Goal: Navigation & Orientation: Find specific page/section

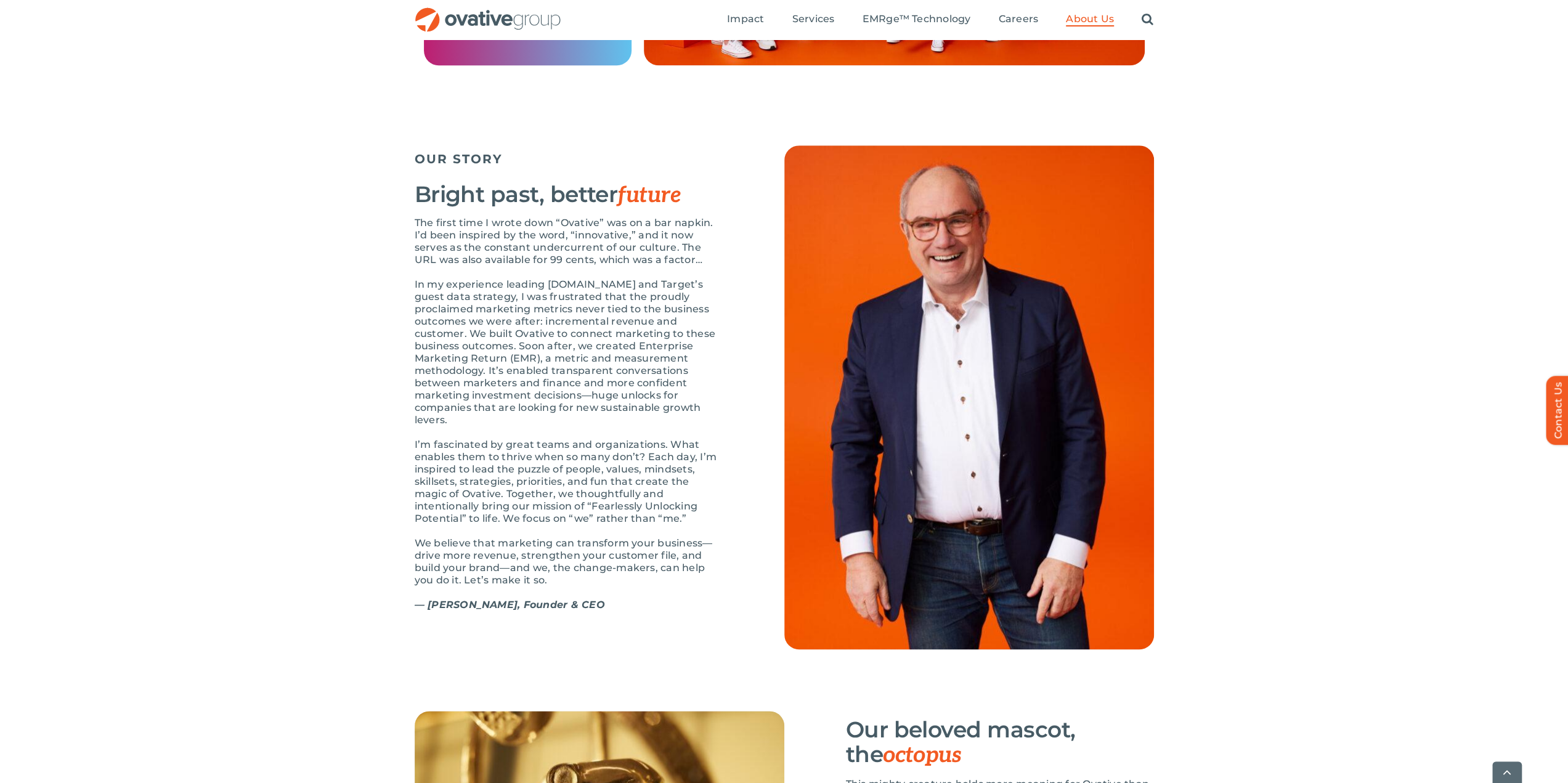
scroll to position [1170, 0]
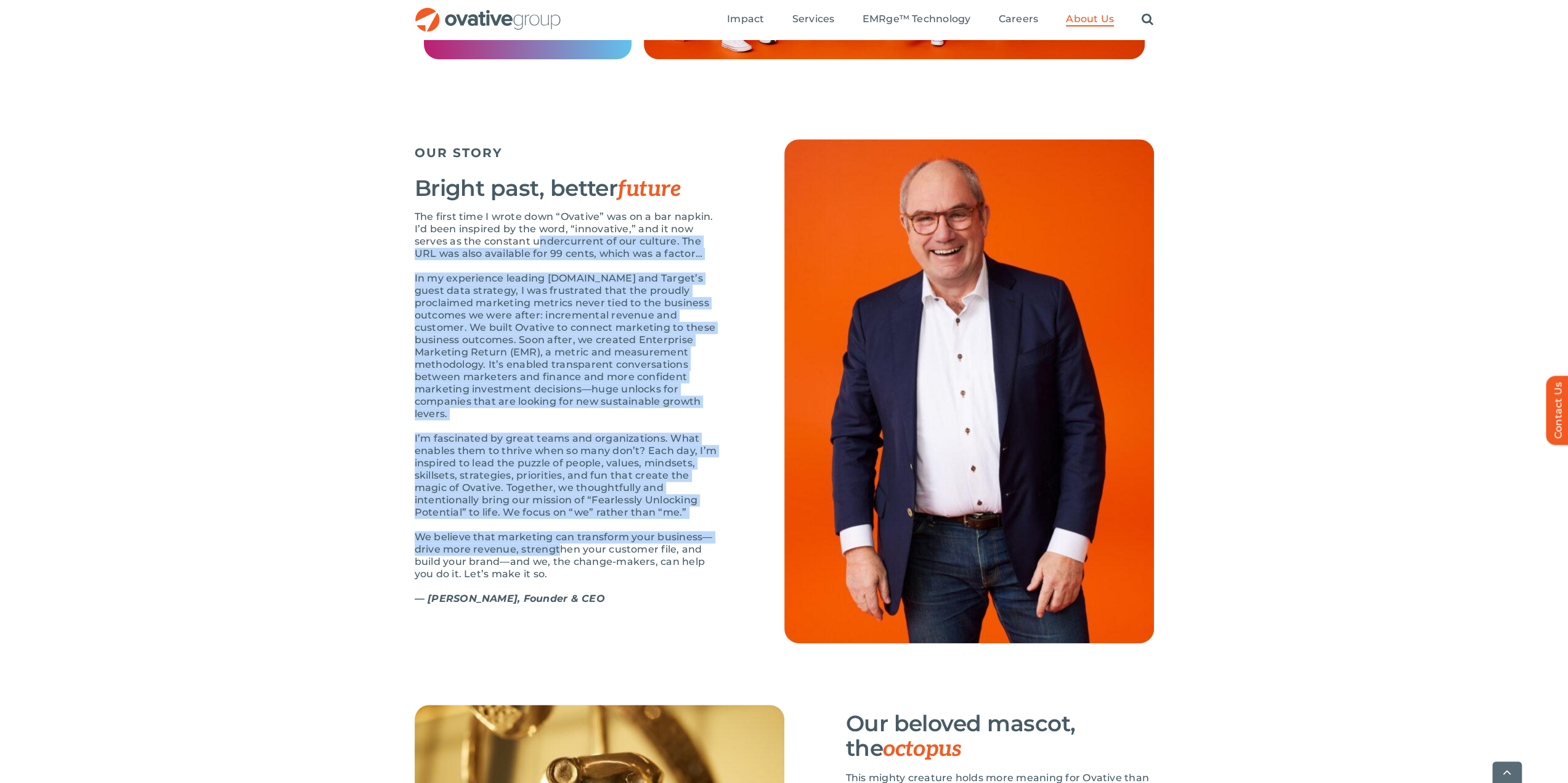
drag, startPoint x: 535, startPoint y: 282, endPoint x: 556, endPoint y: 577, distance: 295.7
click at [557, 578] on div "The first time I wrote down “Ovative” was on a bar napkin. I’d been inspired by…" at bounding box center [569, 413] width 308 height 407
click at [556, 577] on p "We believe that marketing can transform your business—drive more revenue, stren…" at bounding box center [569, 556] width 308 height 49
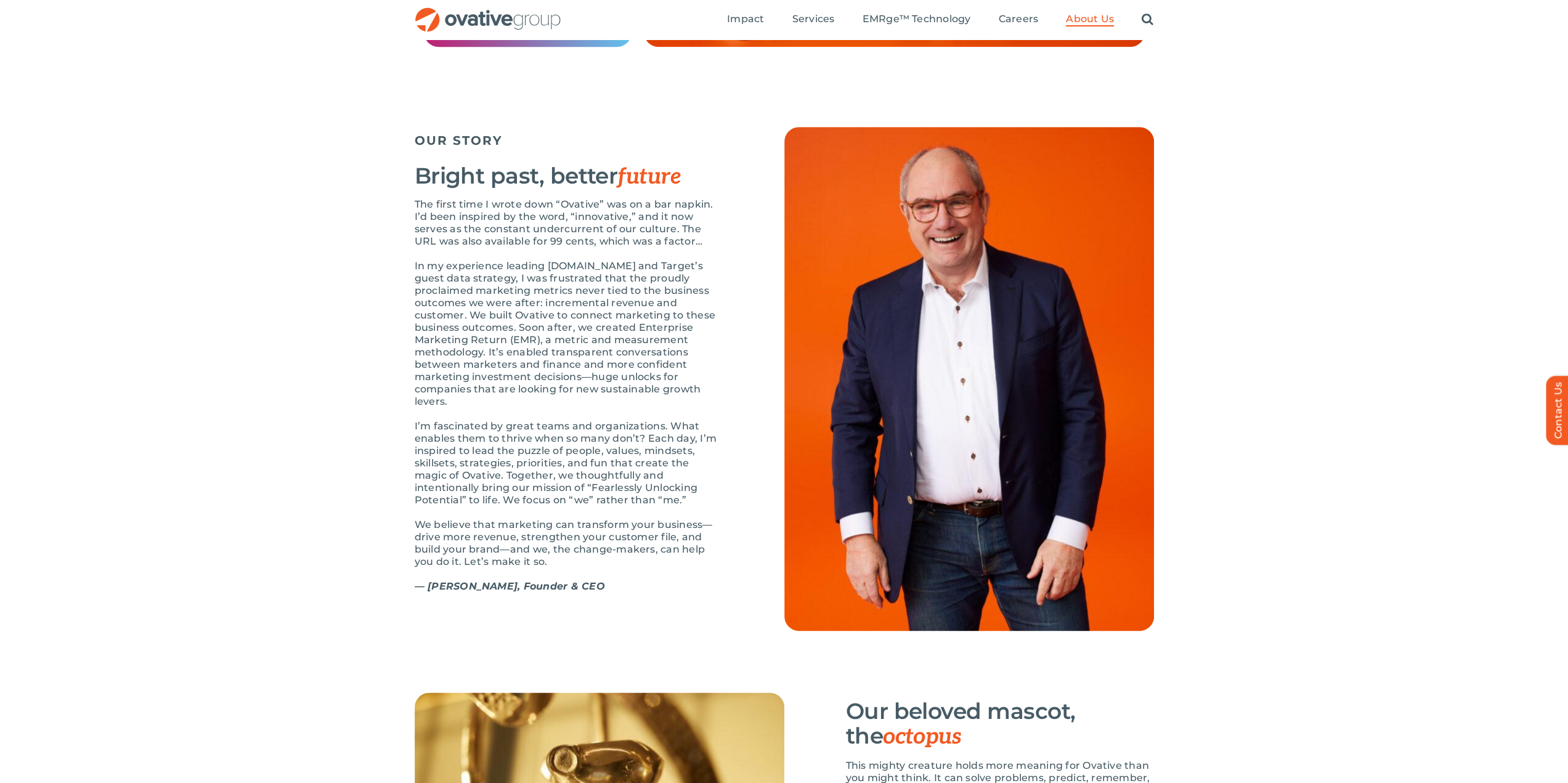
scroll to position [1081, 0]
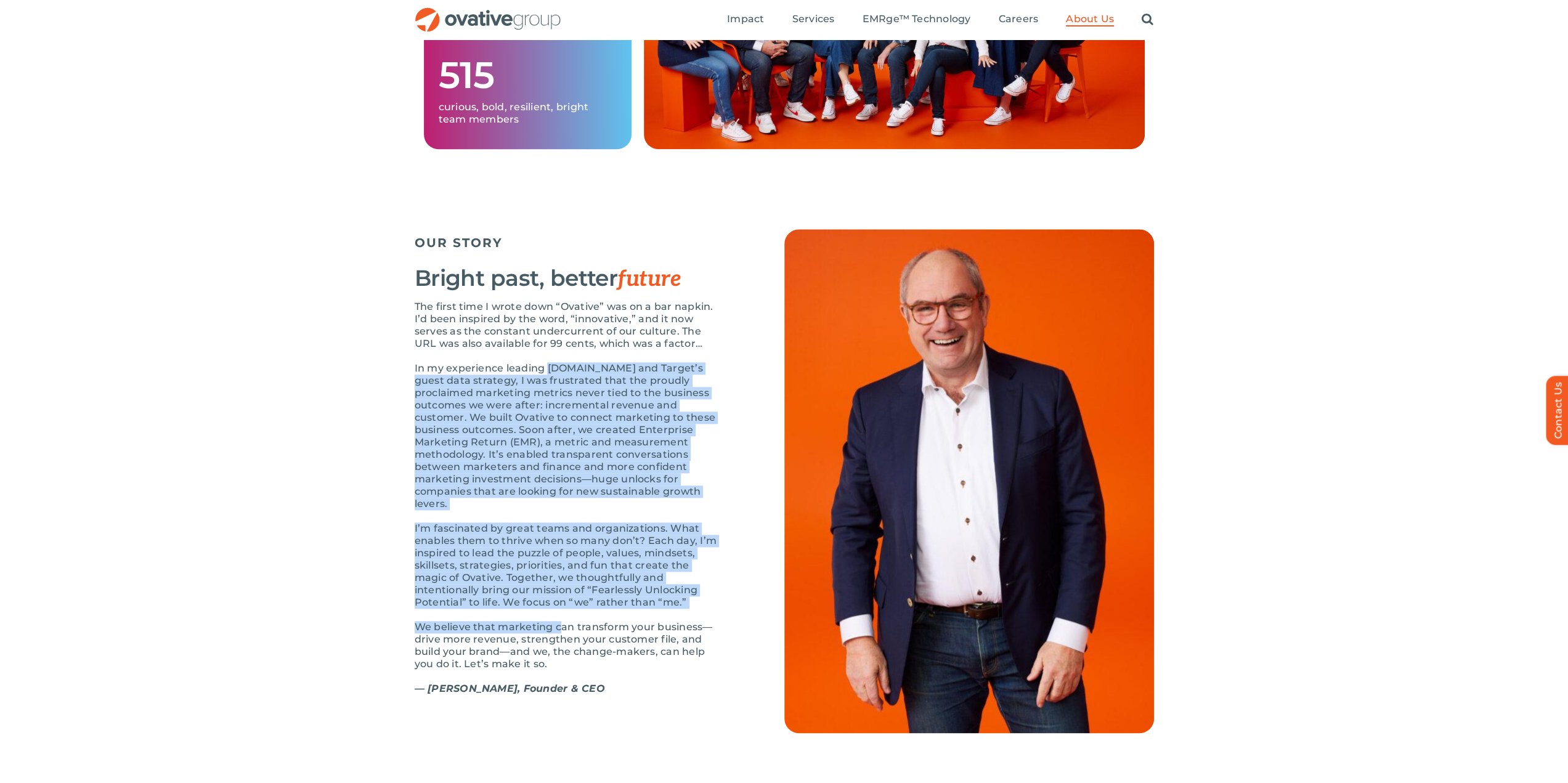
drag, startPoint x: 546, startPoint y: 404, endPoint x: 560, endPoint y: 653, distance: 249.4
click at [560, 654] on div "The first time I wrote down “Ovative” was on a bar napkin. I’d been inspired by…" at bounding box center [569, 503] width 308 height 407
click at [560, 653] on p "We believe that marketing can transform your business—drive more revenue, stren…" at bounding box center [569, 646] width 308 height 49
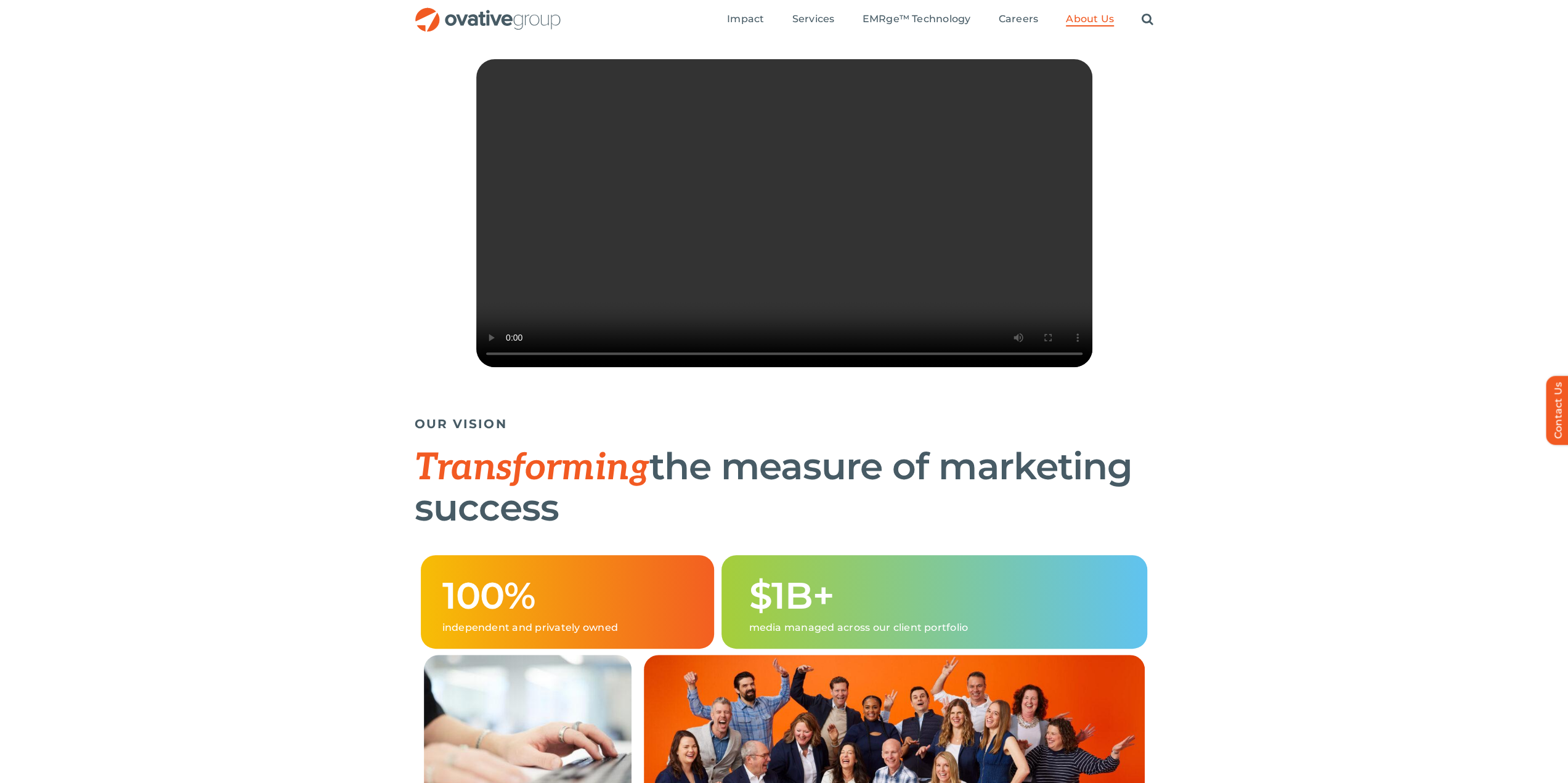
scroll to position [34, 0]
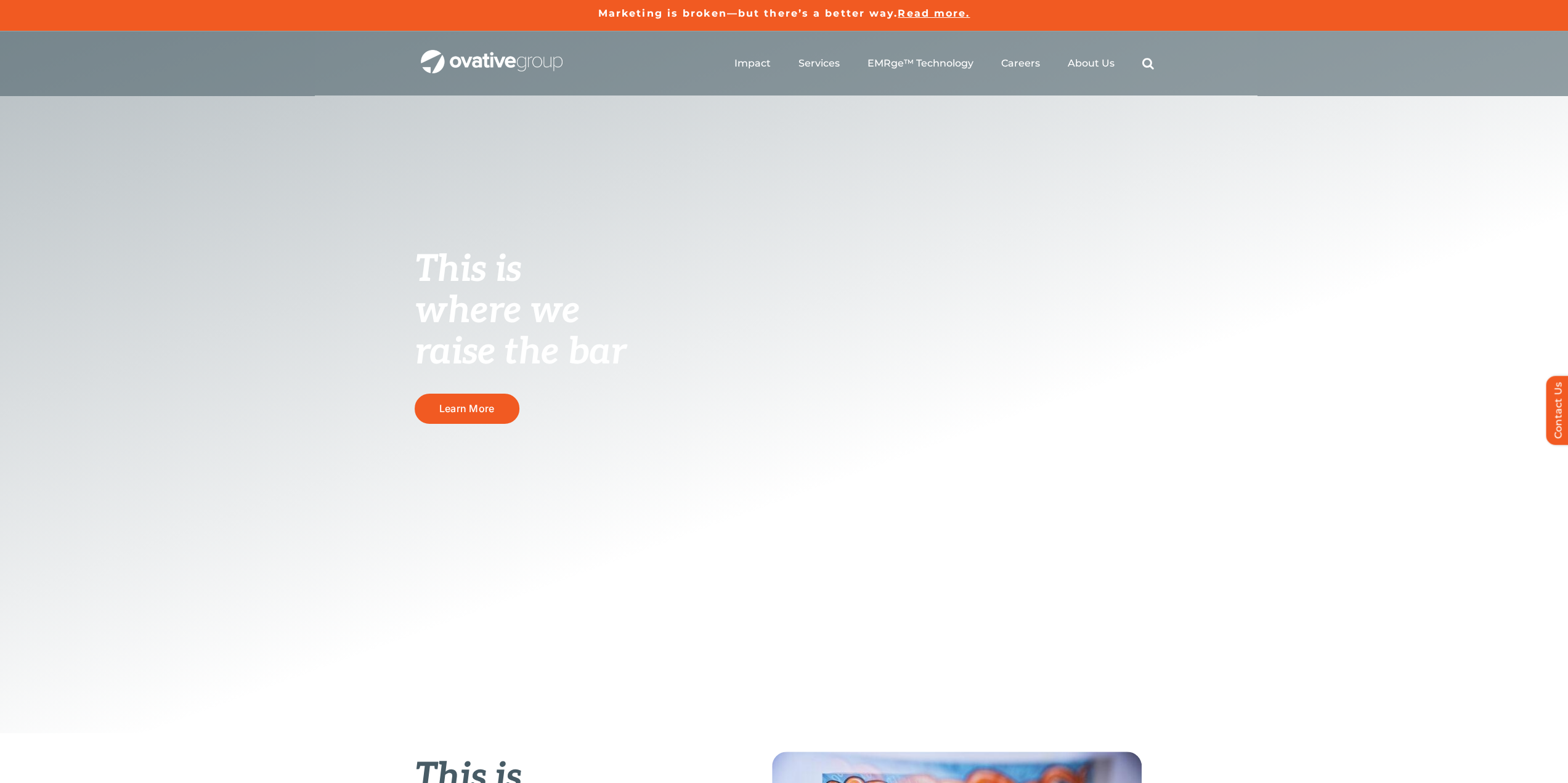
click at [1031, 71] on ul "Impact Expert Insights Case Studies Awards & Press Services Media Measurement C…" at bounding box center [944, 63] width 420 height 39
click at [1028, 65] on span "Careers" at bounding box center [1020, 62] width 38 height 12
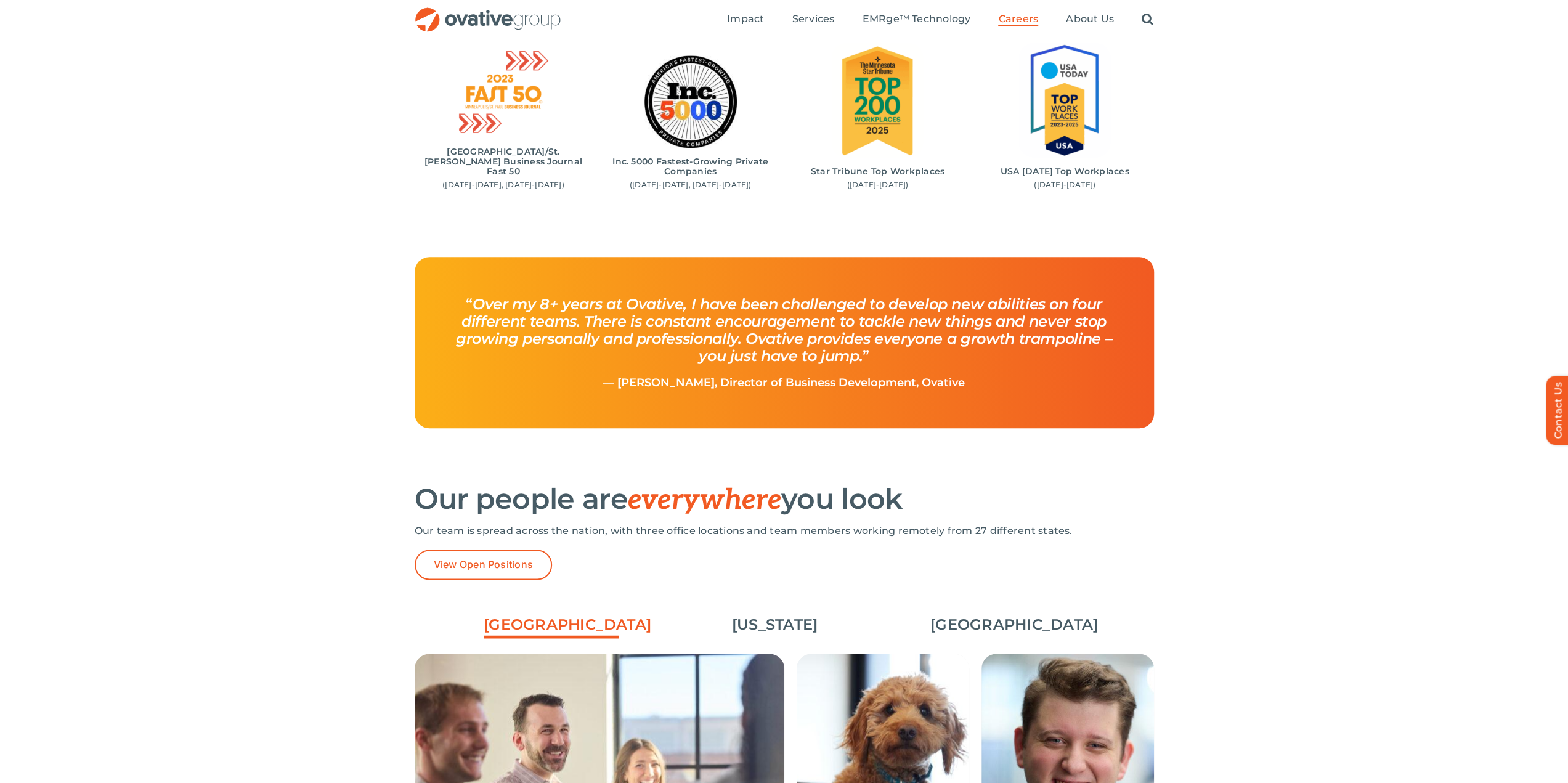
scroll to position [1047, 0]
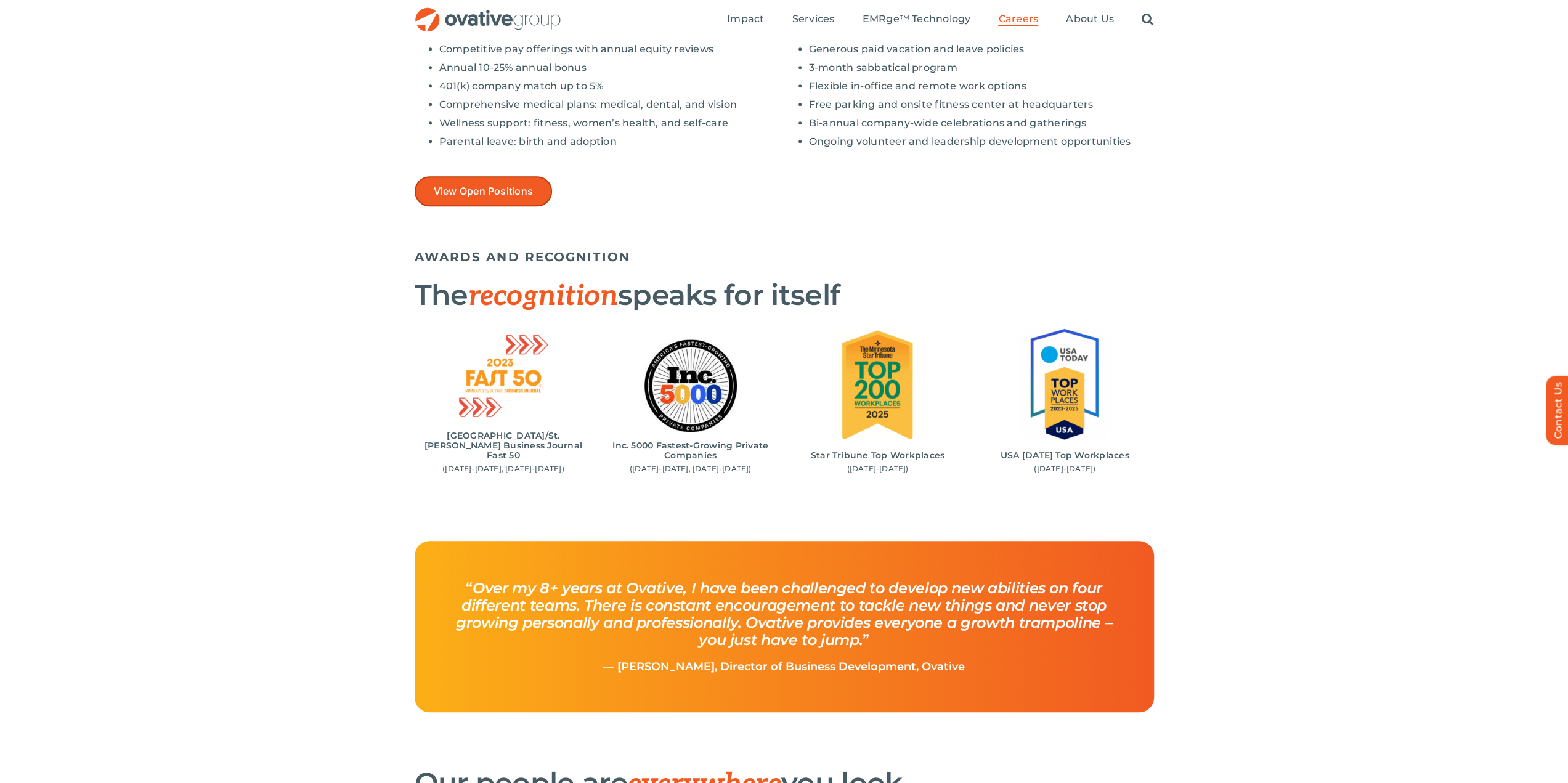
click at [531, 191] on span "View Open Positions" at bounding box center [484, 191] width 100 height 11
